Goal: Navigation & Orientation: Find specific page/section

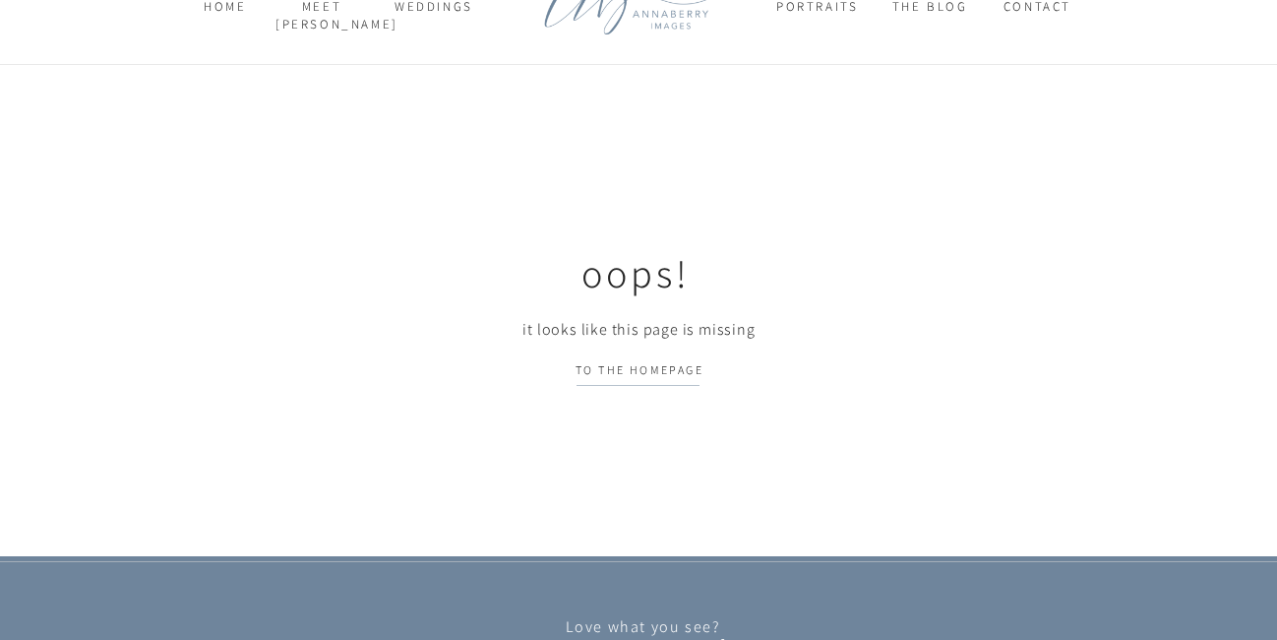
scroll to position [98, 0]
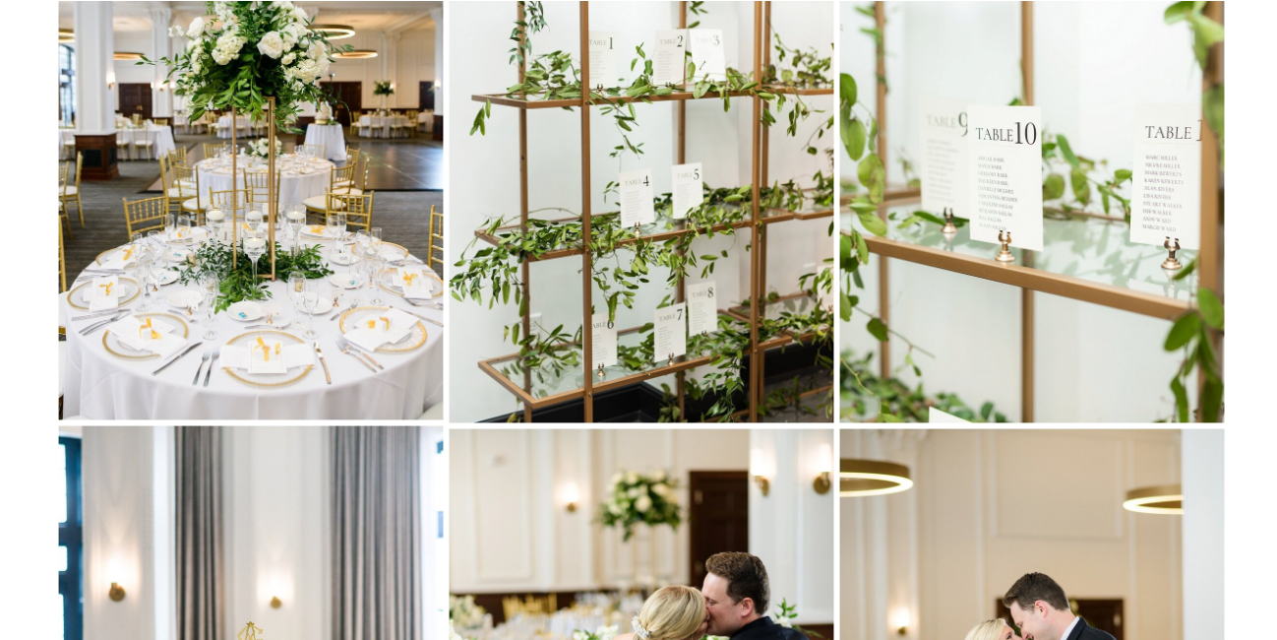
scroll to position [7699, 0]
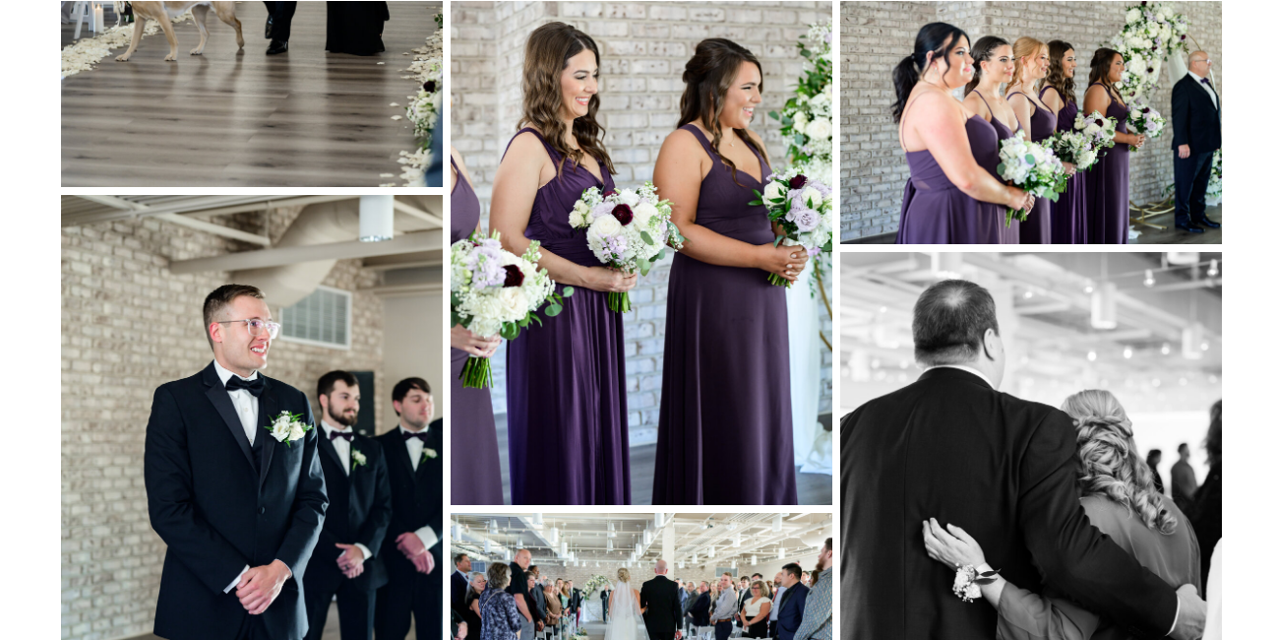
scroll to position [11836, 0]
